Goal: Check status: Verify the current state of an ongoing process or item

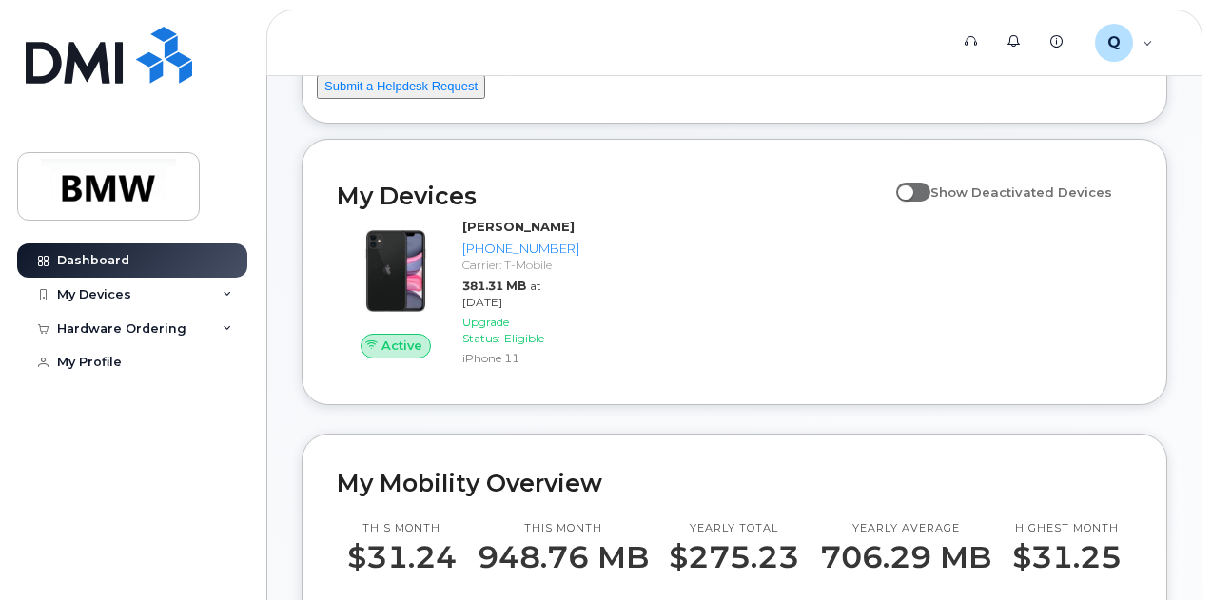
scroll to position [285, 0]
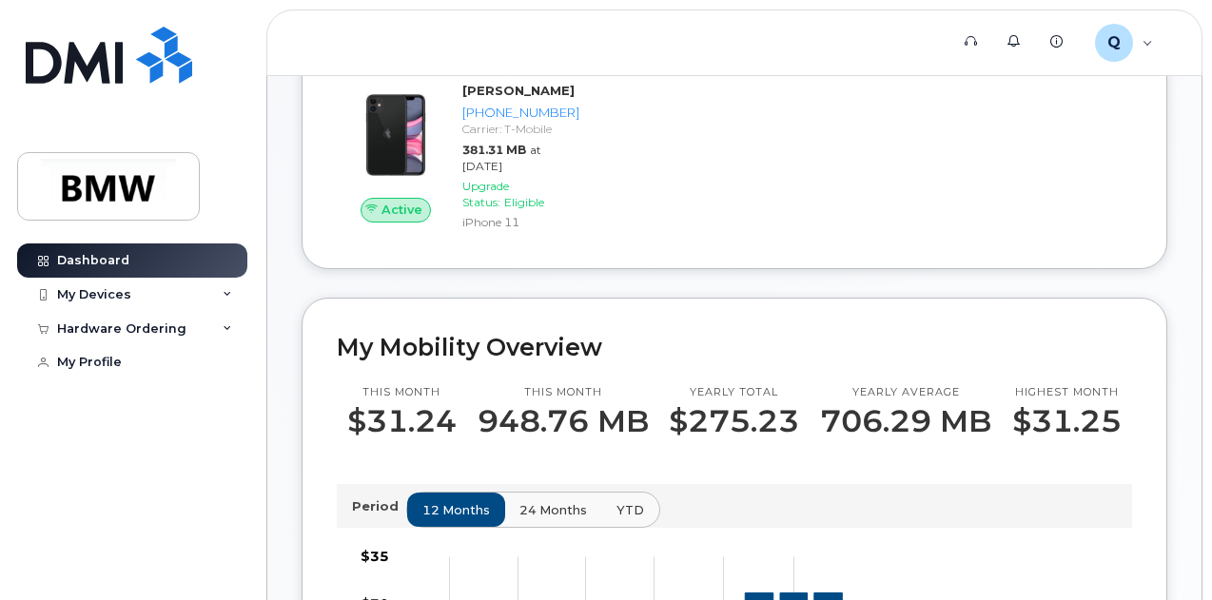
click at [919, 82] on div "Show Deactivated Devices" at bounding box center [1009, 60] width 245 height 44
click at [923, 74] on label "Show Deactivated Devices" at bounding box center [1004, 56] width 216 height 36
click at [911, 53] on input "Show Deactivated Devices" at bounding box center [903, 45] width 15 height 15
click at [923, 74] on label "Show Deactivated Devices" at bounding box center [1004, 56] width 216 height 36
click at [911, 53] on input "Show Deactivated Devices" at bounding box center [903, 45] width 15 height 15
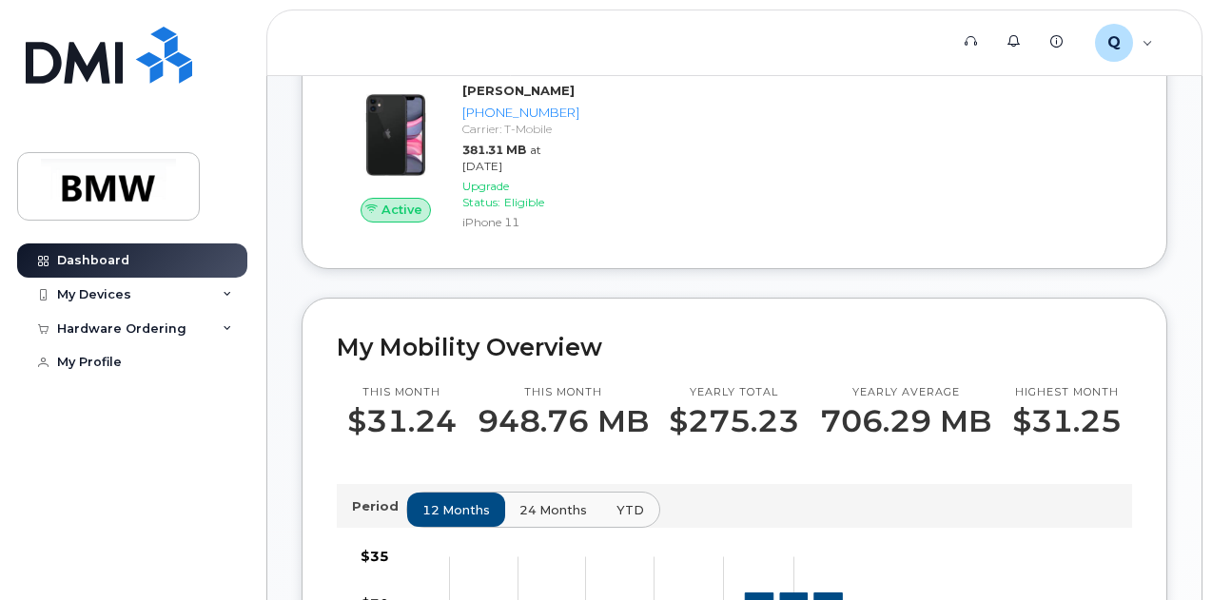
checkbox input "false"
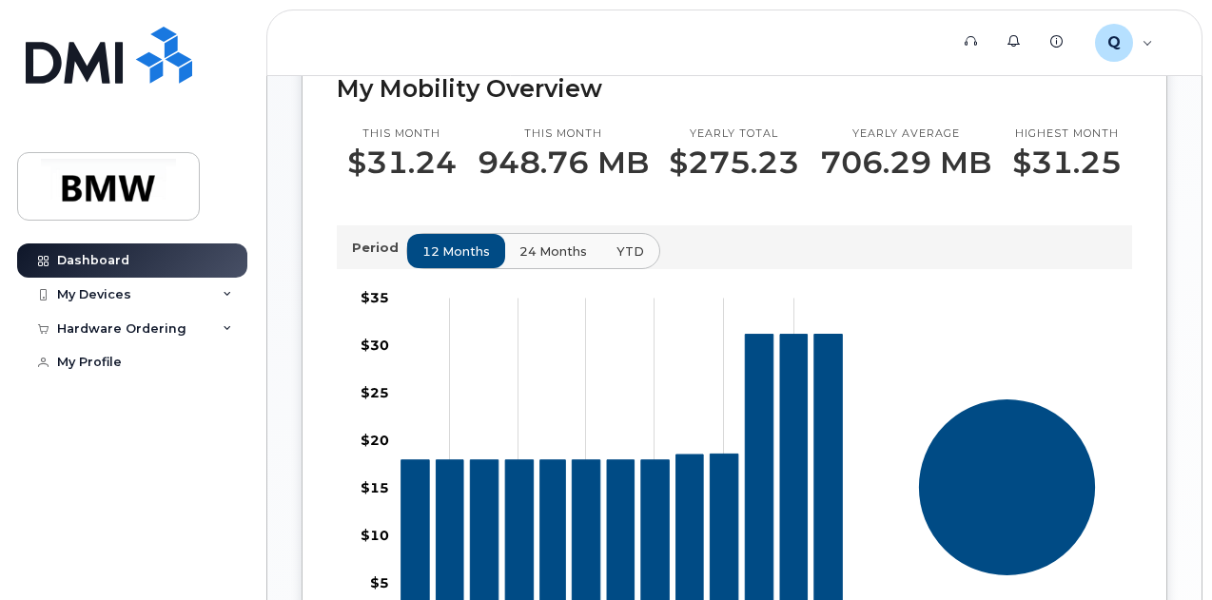
scroll to position [761, 0]
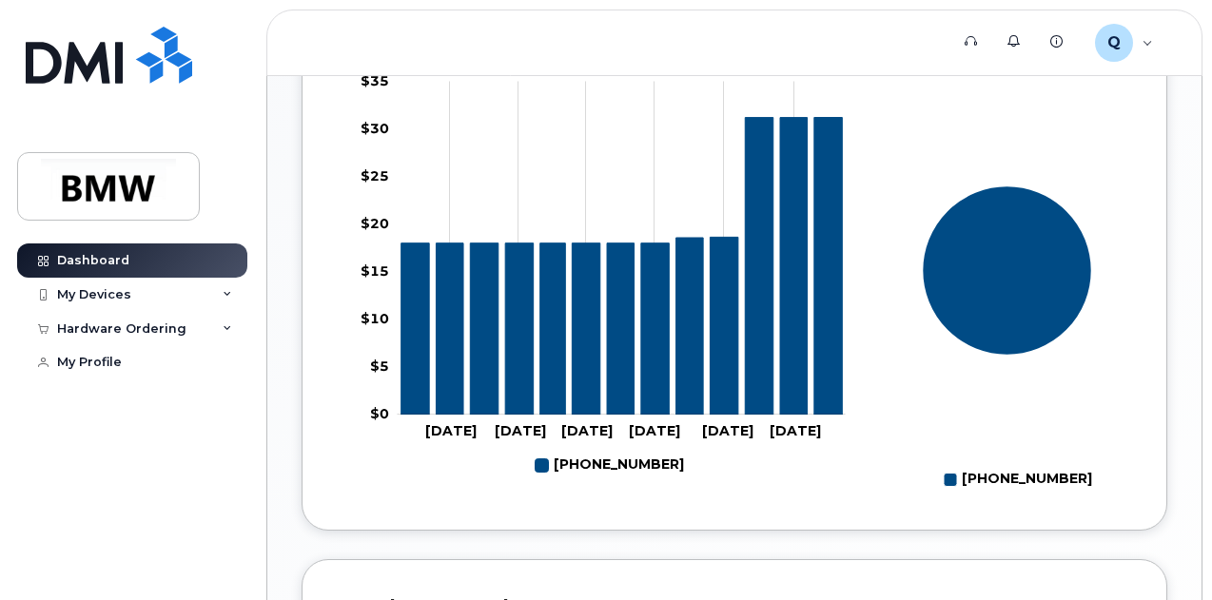
click at [902, 440] on rect at bounding box center [1007, 282] width 250 height 428
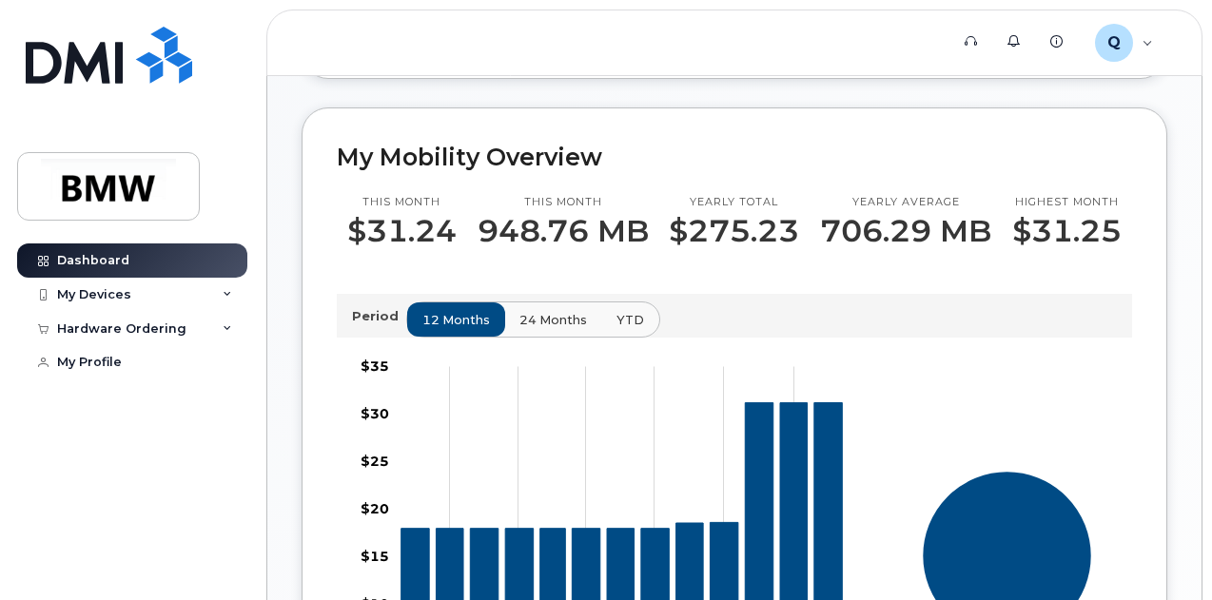
scroll to position [571, 0]
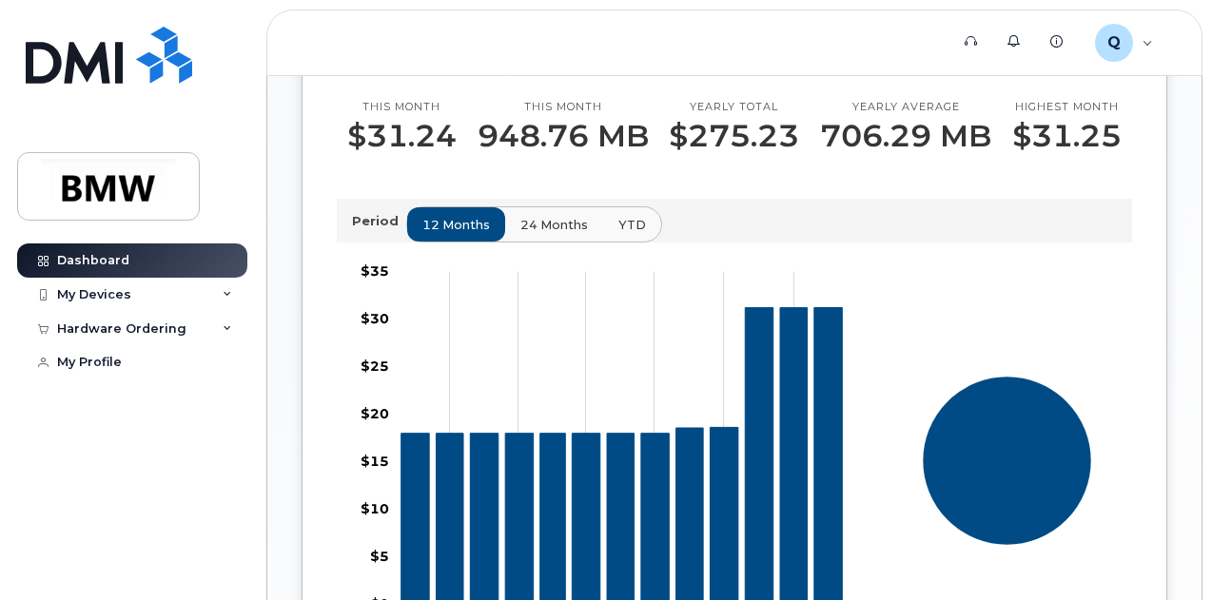
click at [576, 234] on span "24 months" at bounding box center [554, 225] width 68 height 18
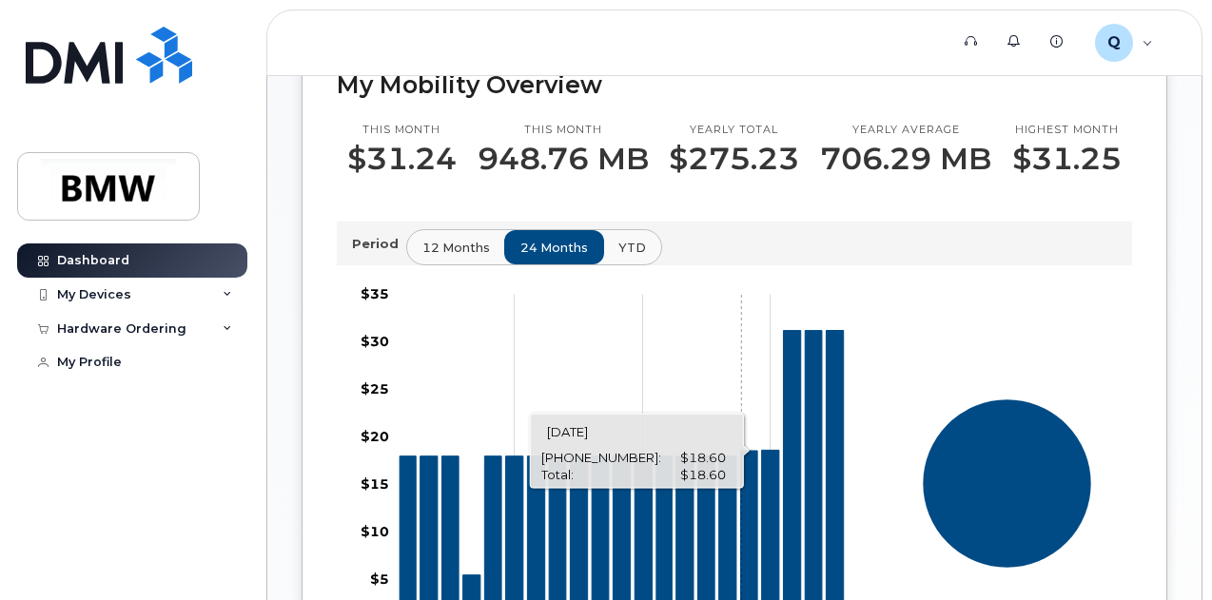
scroll to position [476, 0]
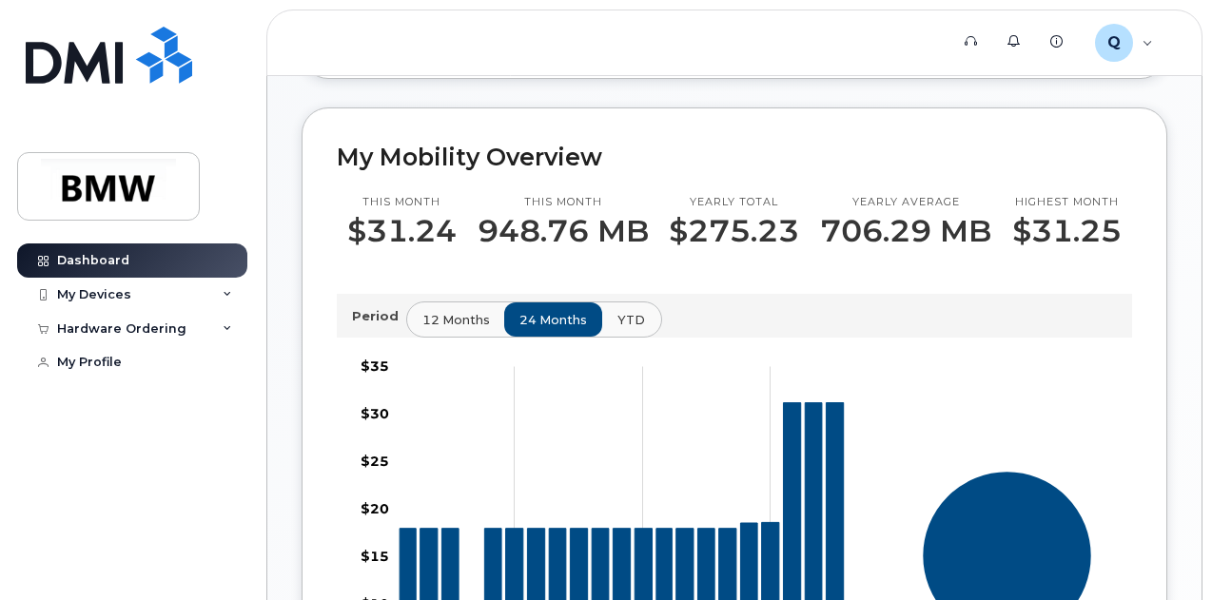
click at [605, 335] on button "YTD" at bounding box center [631, 320] width 60 height 34
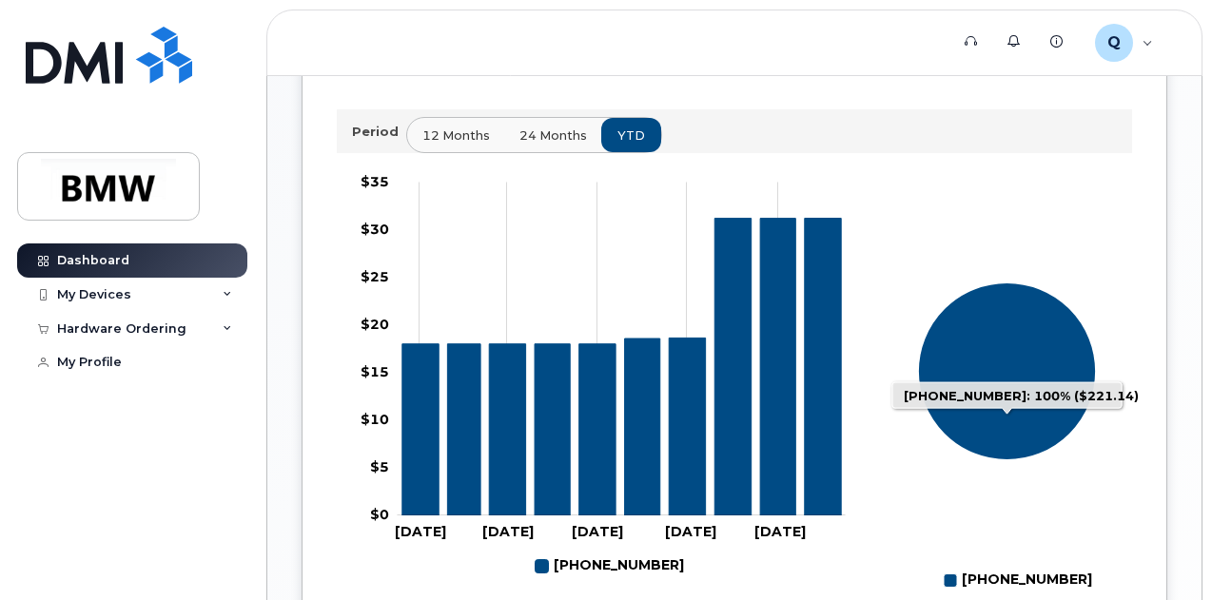
scroll to position [381, 0]
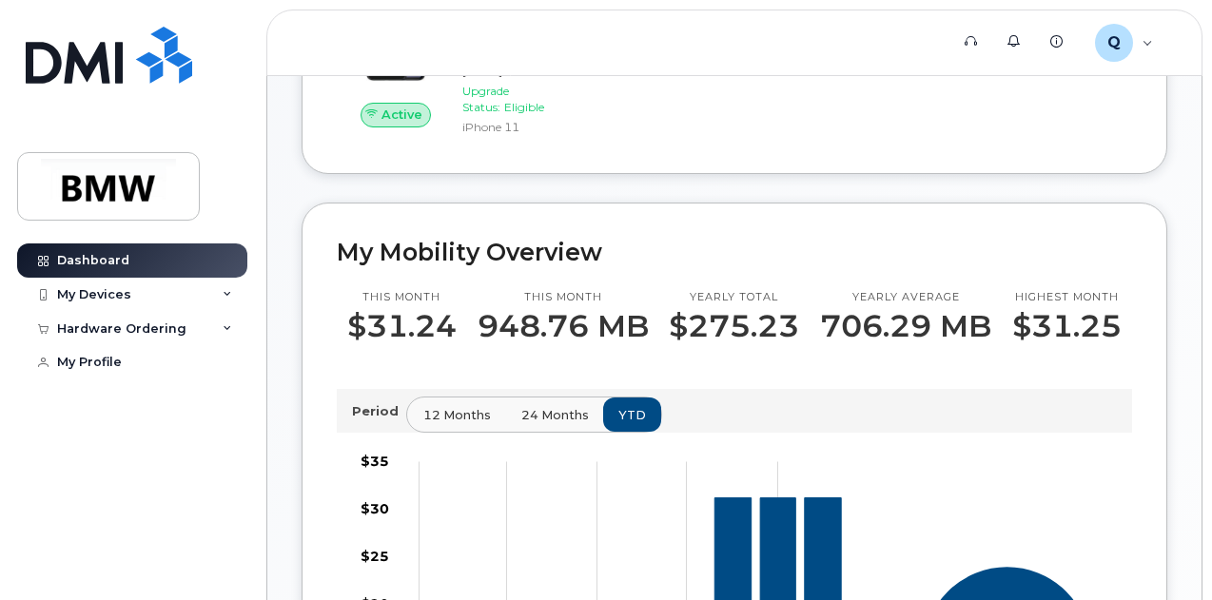
click at [448, 432] on button "12 months" at bounding box center [457, 415] width 100 height 34
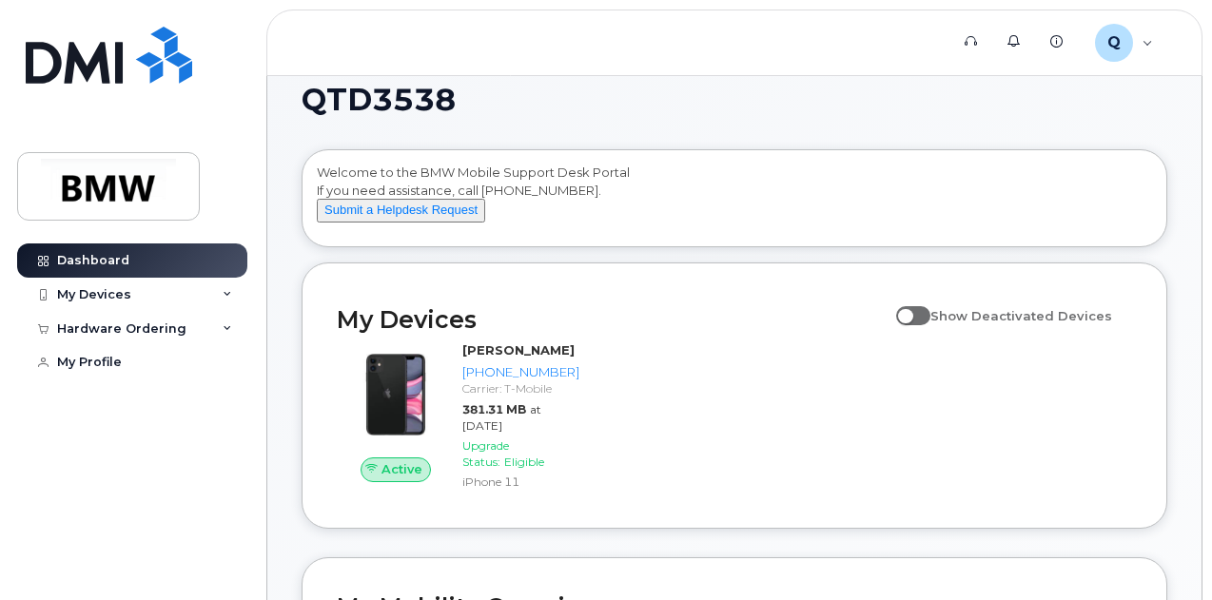
scroll to position [0, 0]
